Goal: Navigation & Orientation: Find specific page/section

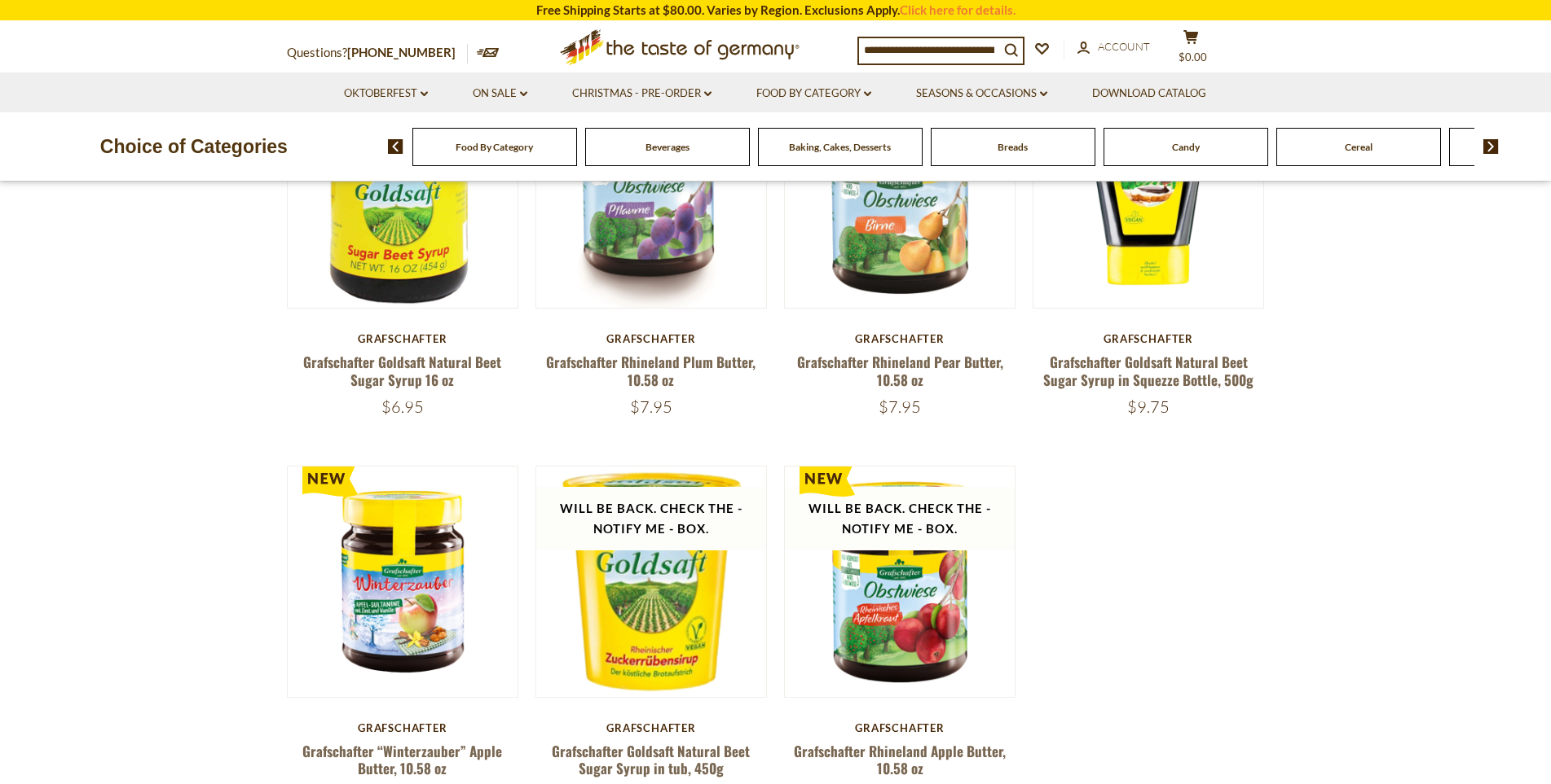
scroll to position [163, 0]
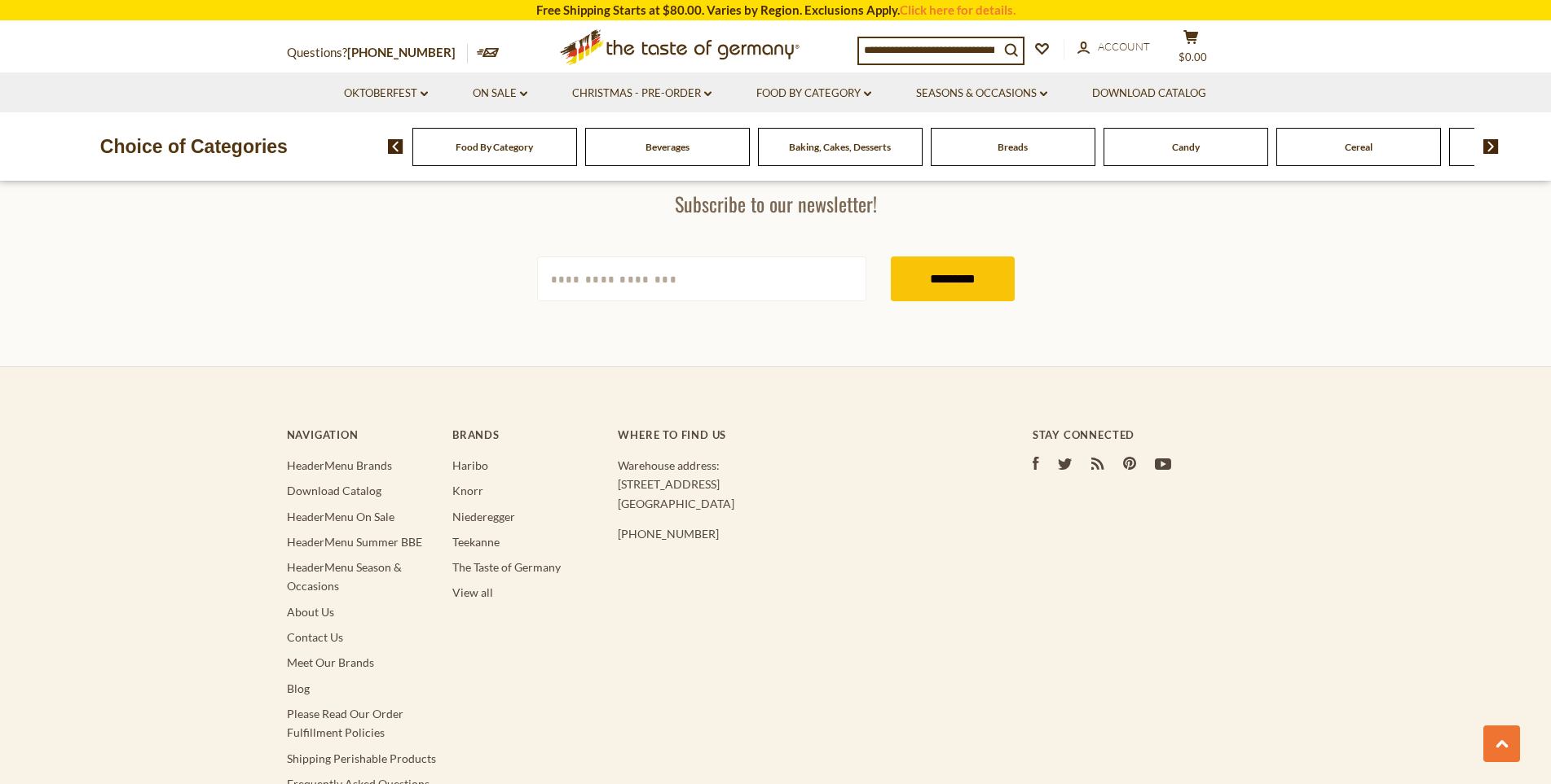
scroll to position [1630, 0]
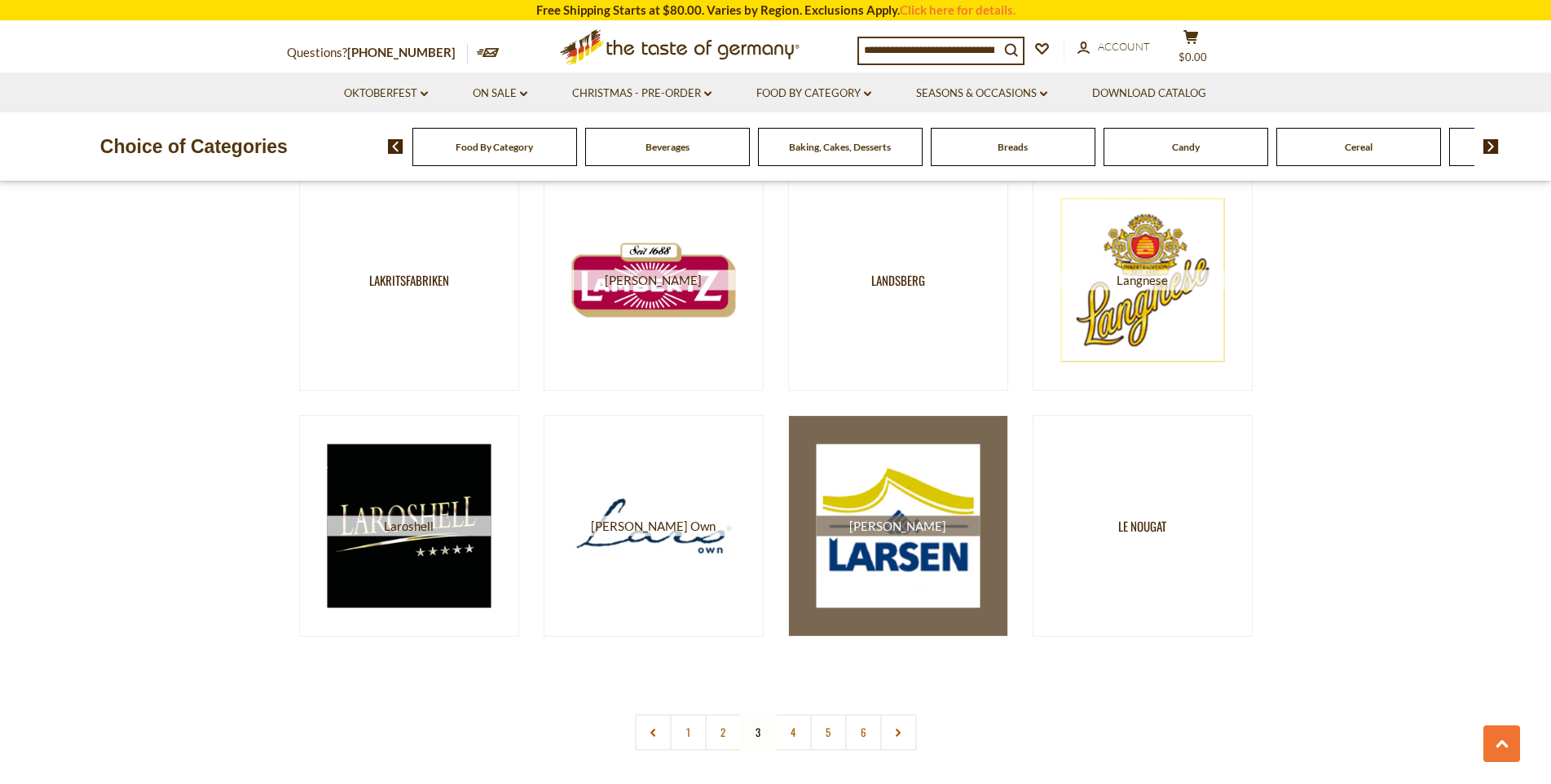
scroll to position [2770, 0]
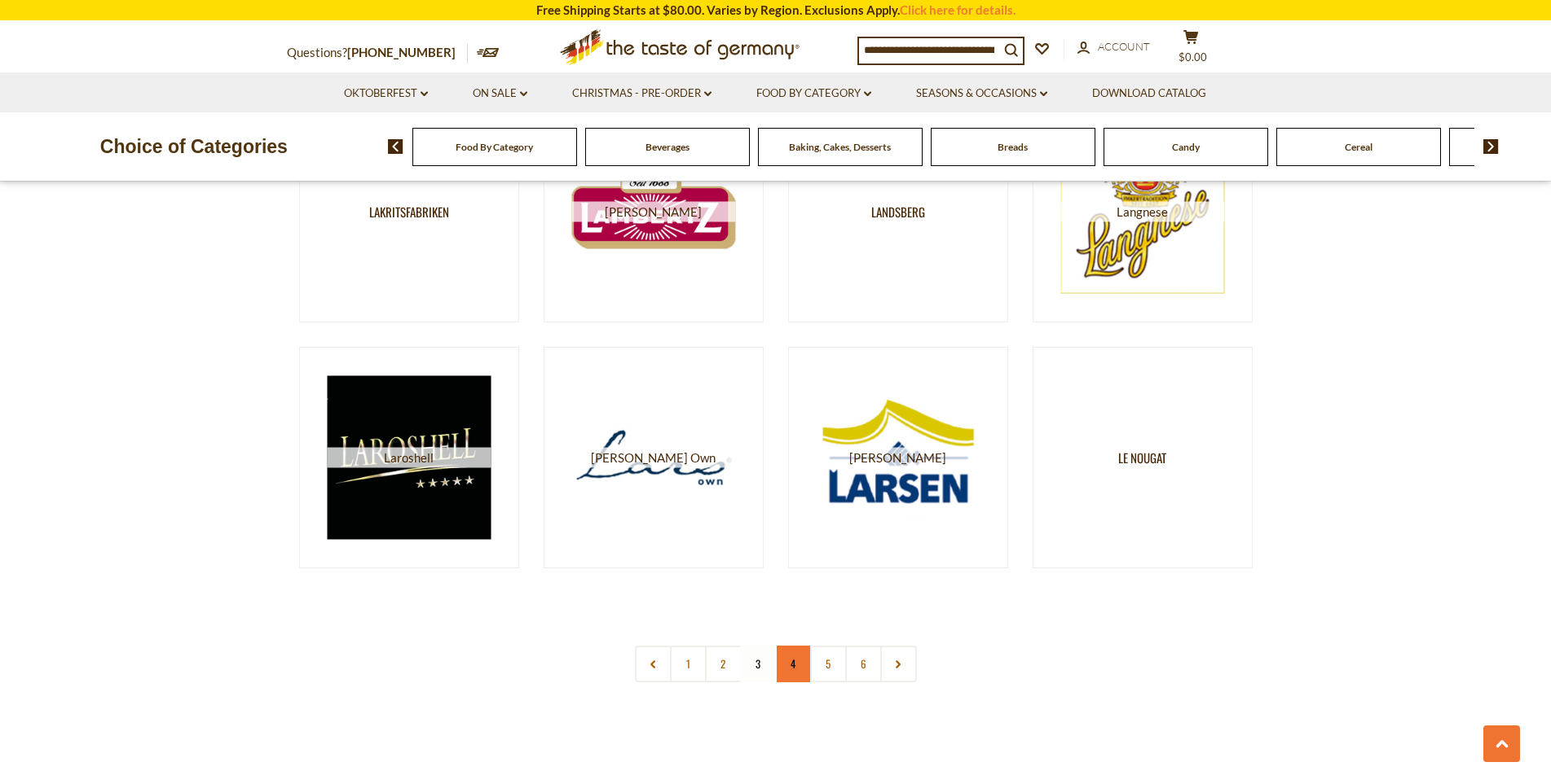
click at [784, 665] on link "4" at bounding box center [793, 664] width 37 height 37
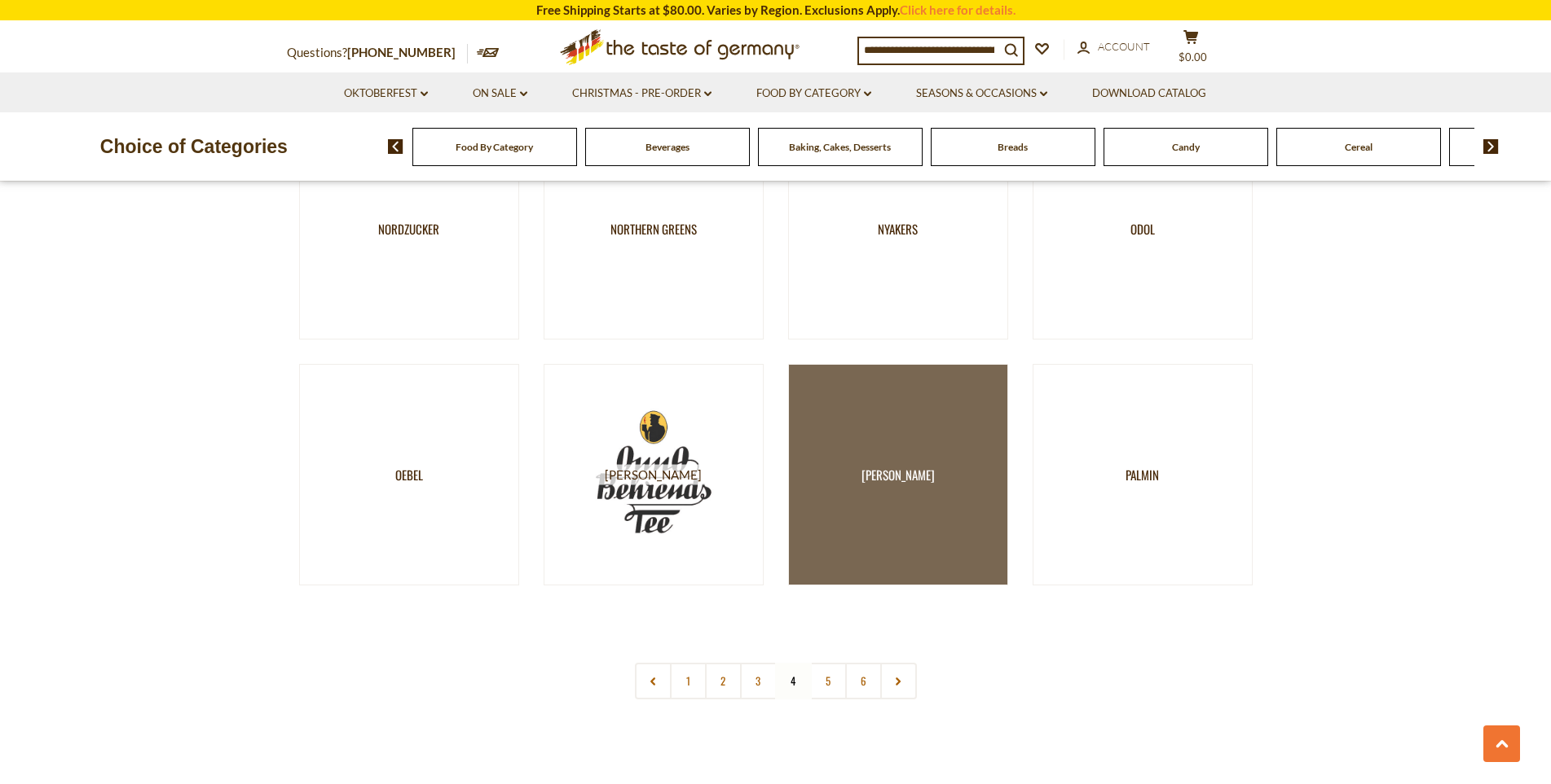
scroll to position [2851, 0]
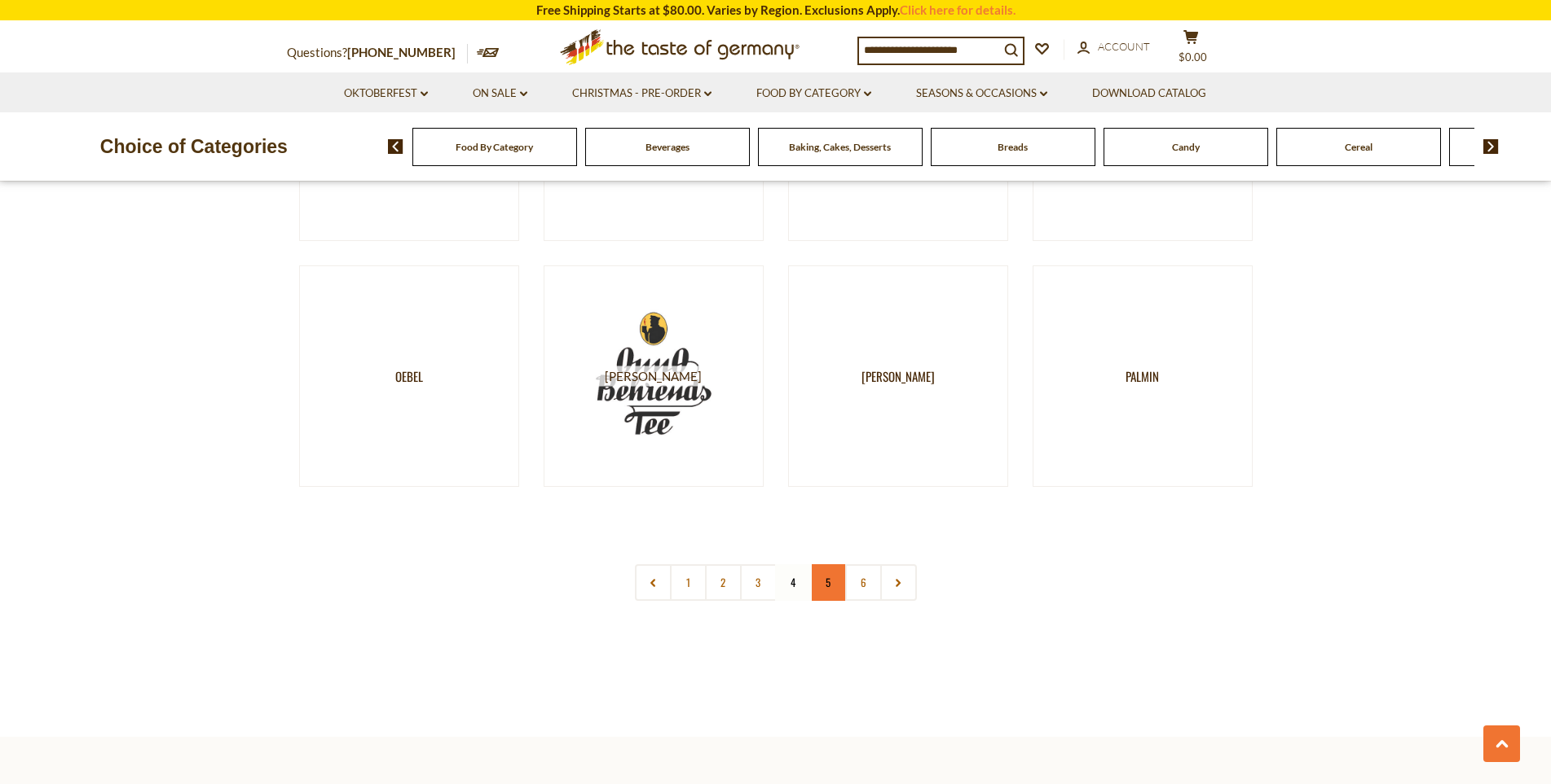
click at [818, 588] on link "5" at bounding box center [828, 582] width 37 height 37
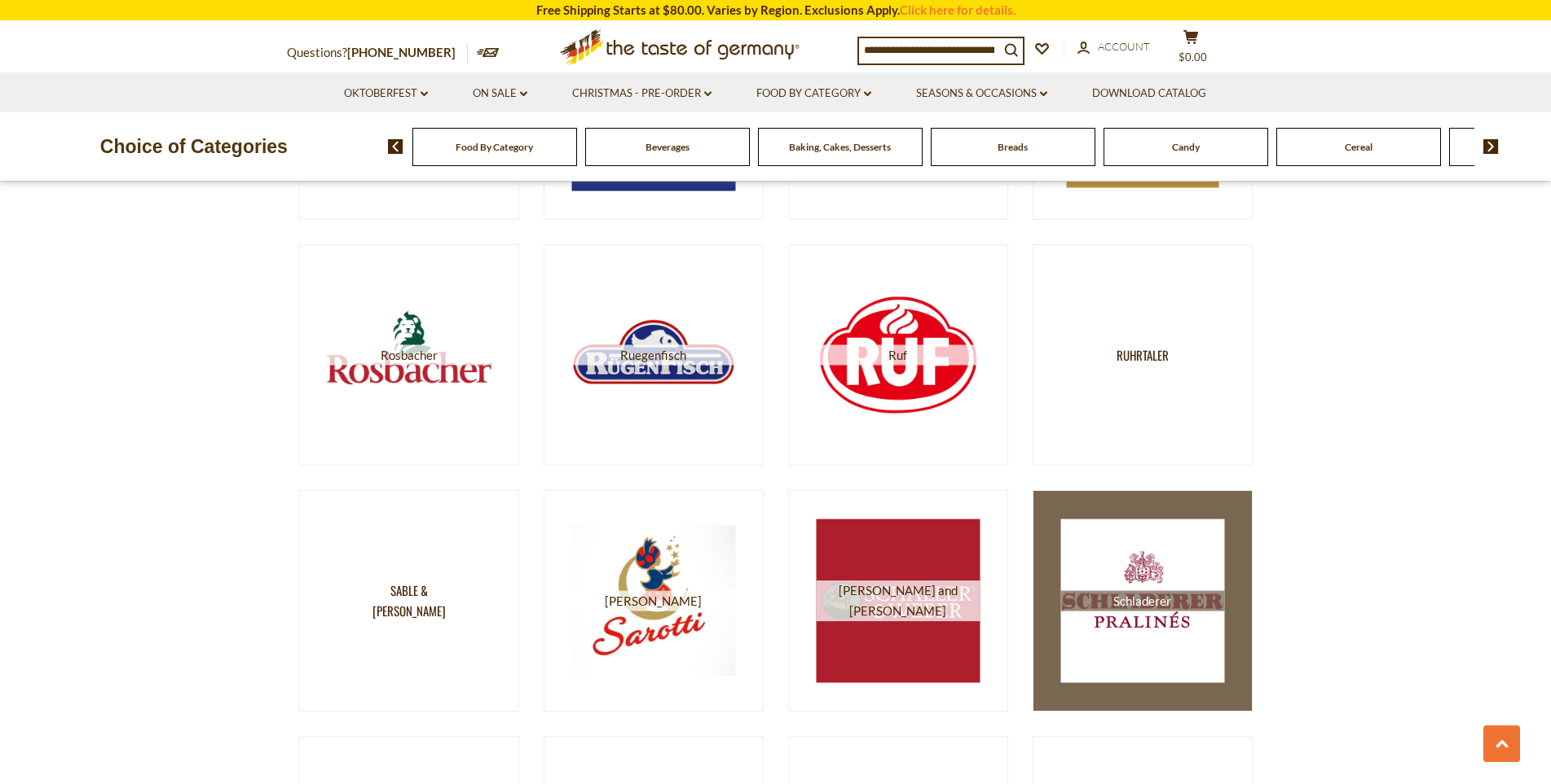
scroll to position [2118, 0]
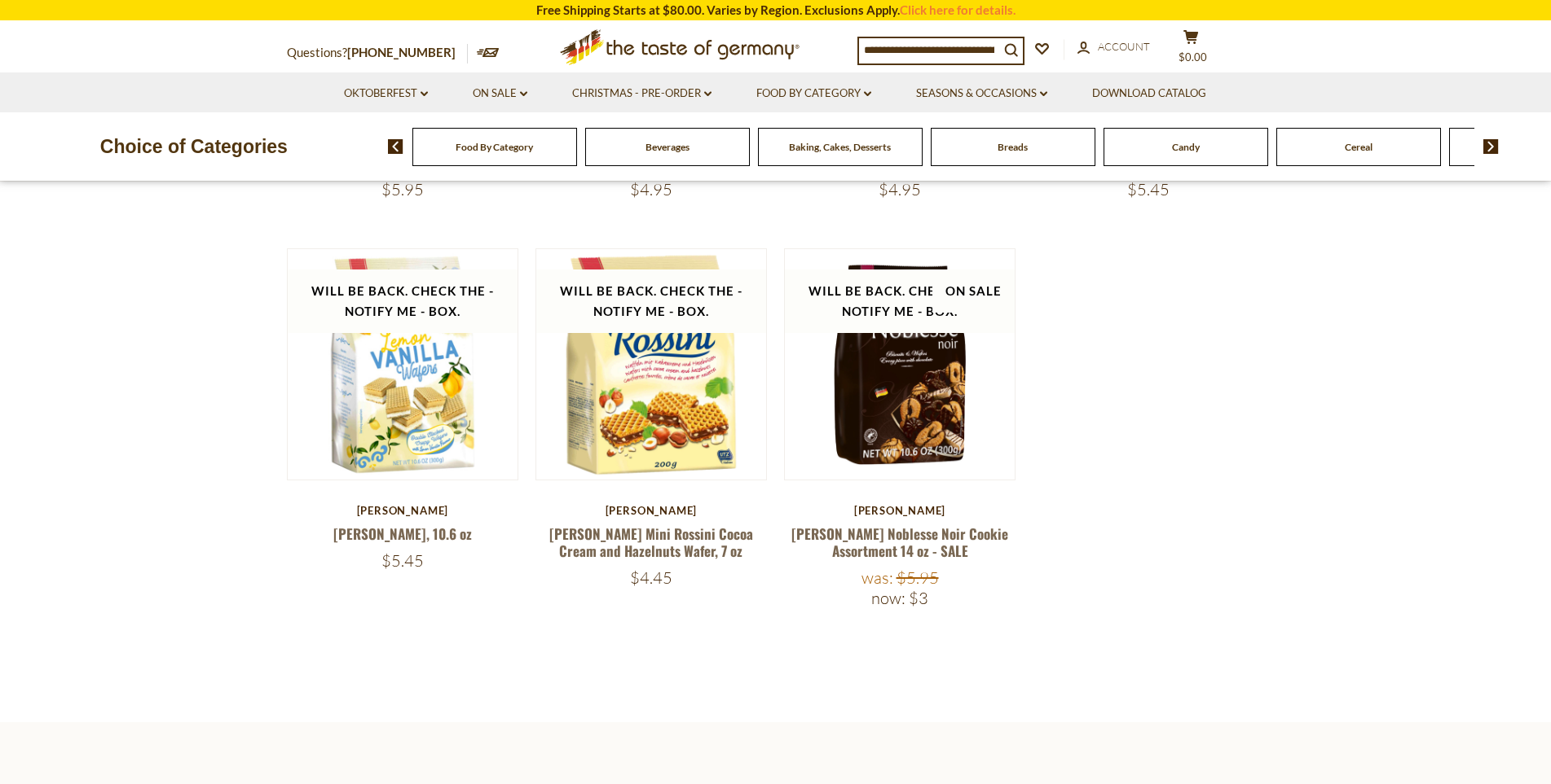
scroll to position [652, 0]
